Goal: Transaction & Acquisition: Purchase product/service

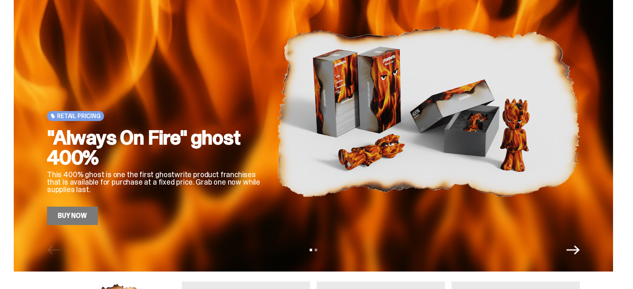
scroll to position [28, 0]
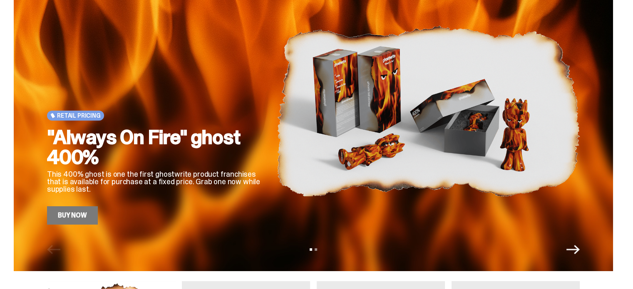
click at [88, 213] on link "Buy Now" at bounding box center [72, 215] width 51 height 18
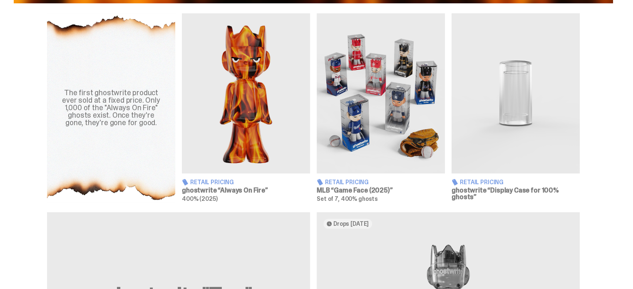
scroll to position [294, 0]
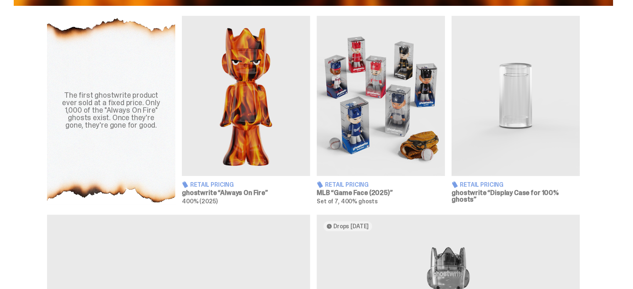
click at [344, 193] on h3 "MLB “Game Face (2025)”" at bounding box center [381, 193] width 128 height 7
